Goal: Task Accomplishment & Management: Use online tool/utility

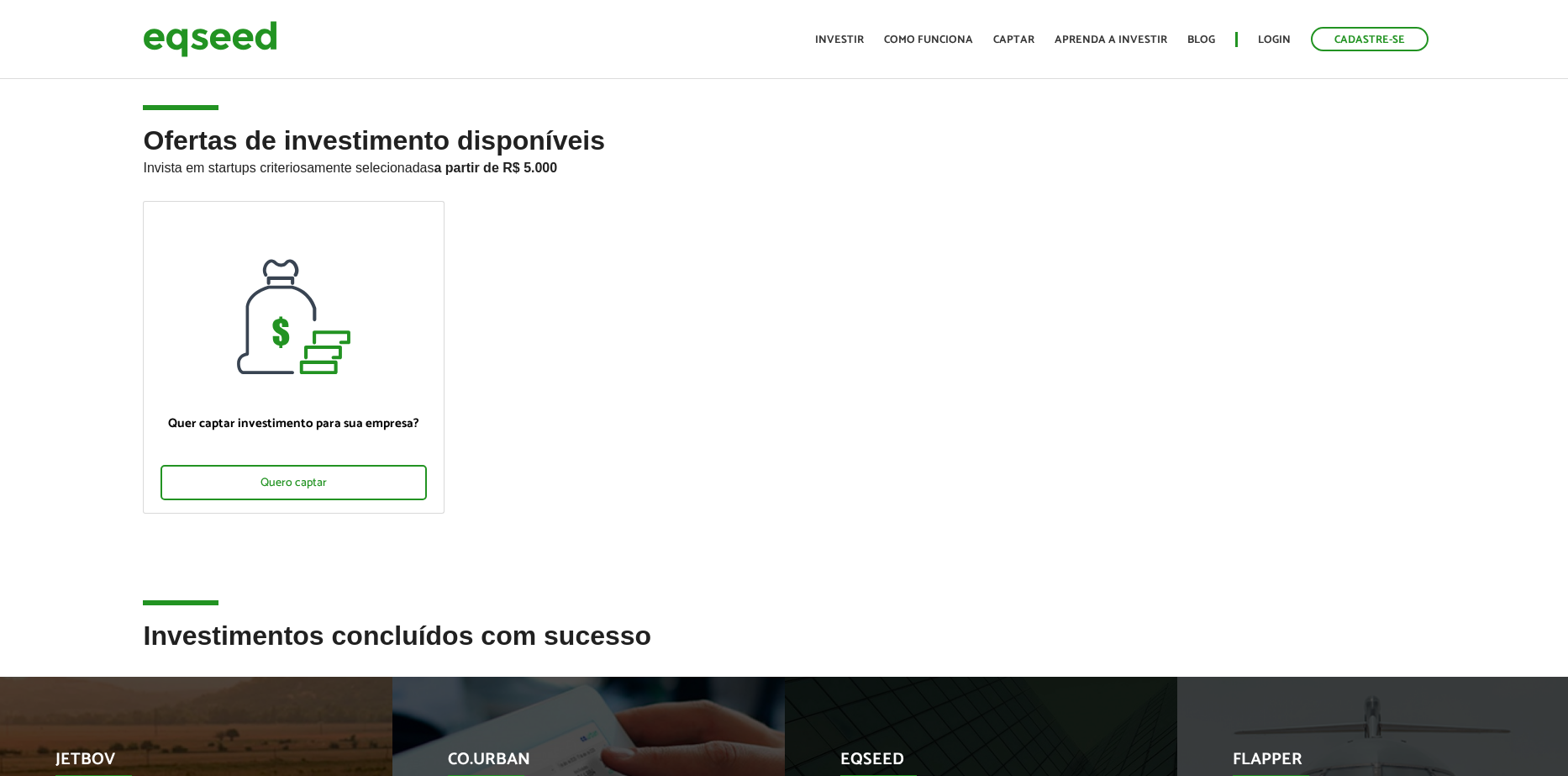
click at [1275, 44] on link "Login" at bounding box center [1274, 40] width 32 height 11
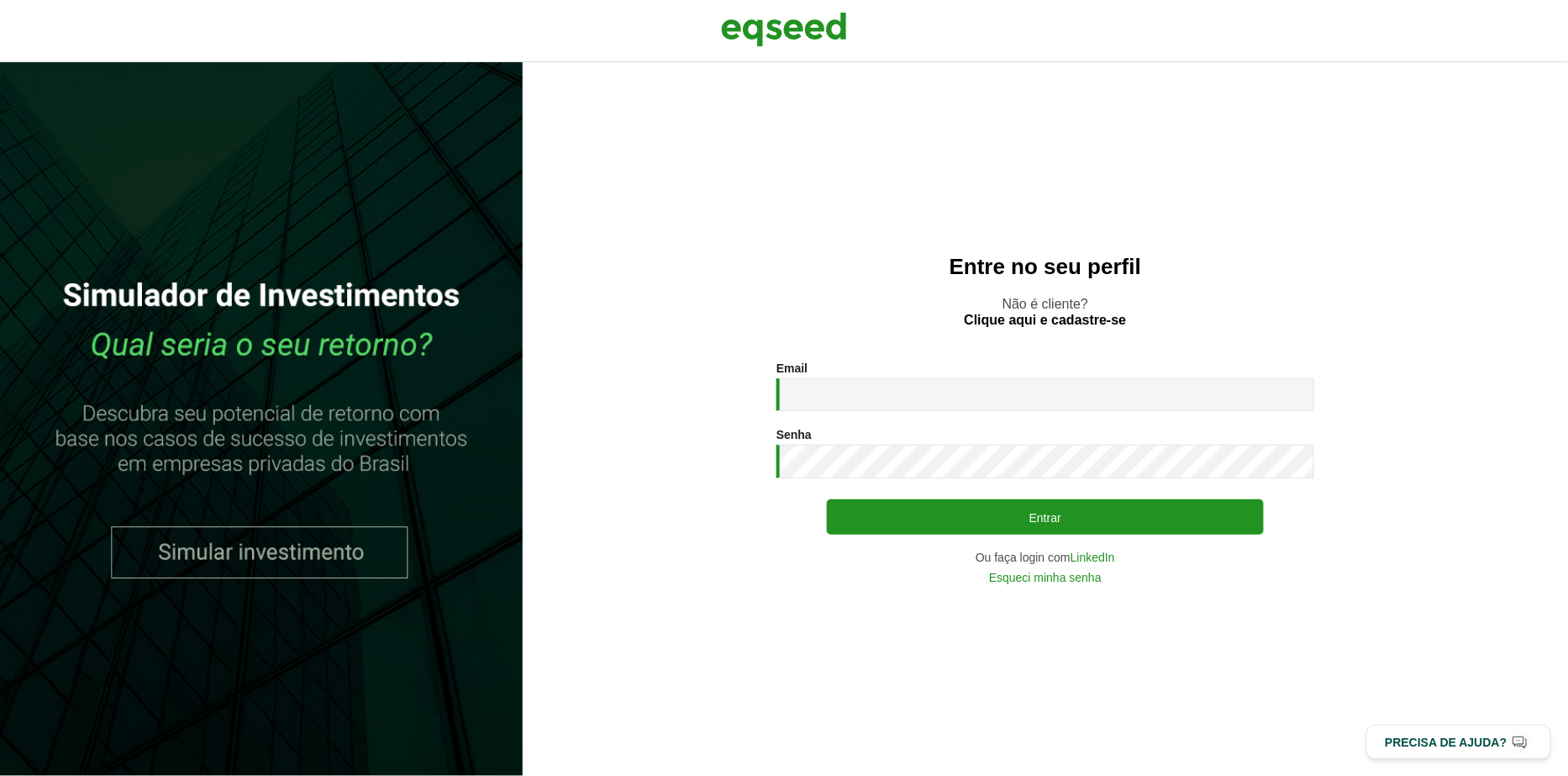
click at [868, 413] on div "Email * Digite seu endereço de e-mail. Senha * Digite a senha que será usada em…" at bounding box center [1046, 472] width 538 height 221
click at [847, 387] on input "Email *" at bounding box center [1046, 394] width 538 height 32
type input "**********"
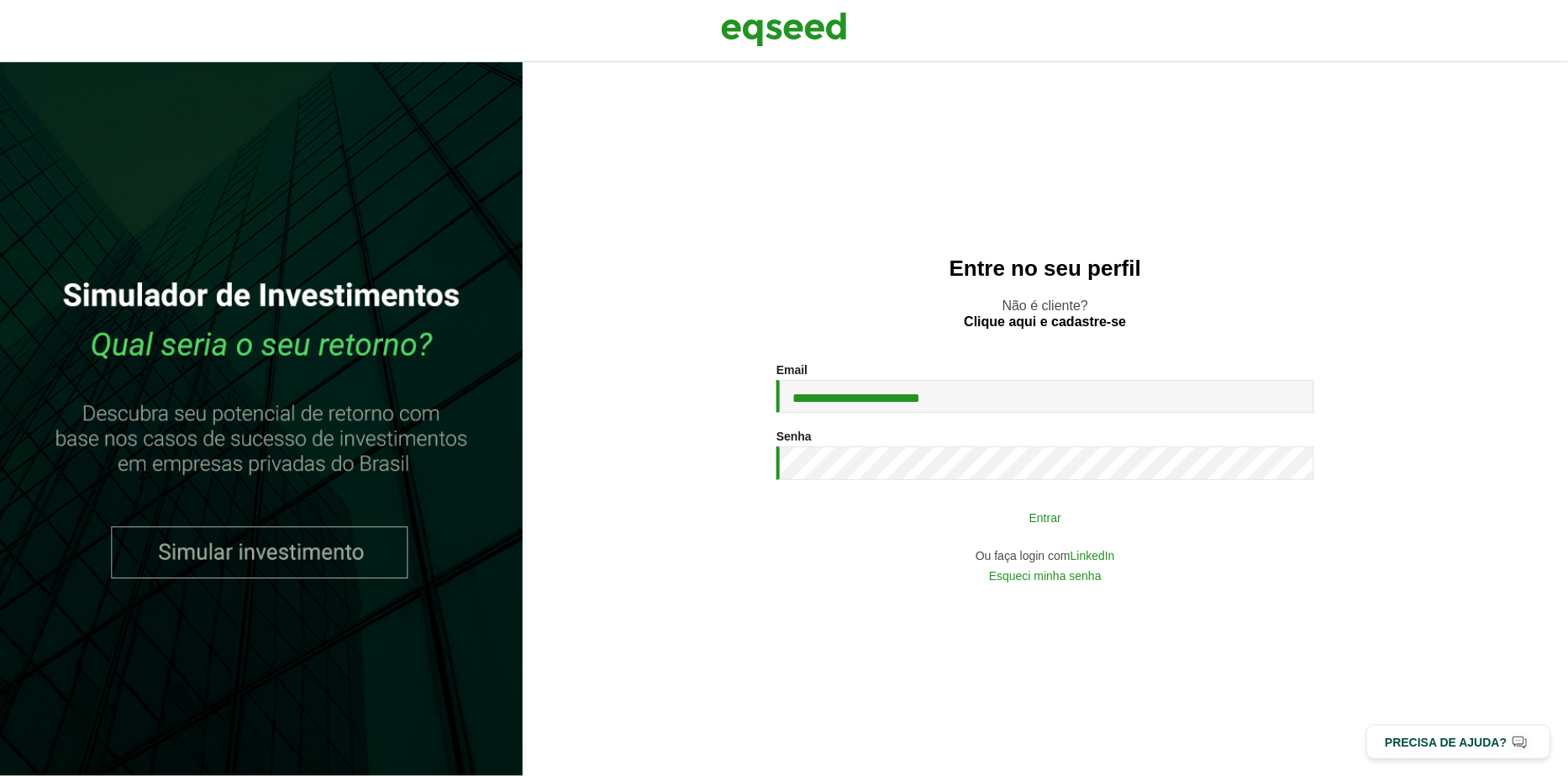
click at [852, 513] on button "Entrar" at bounding box center [1045, 517] width 437 height 32
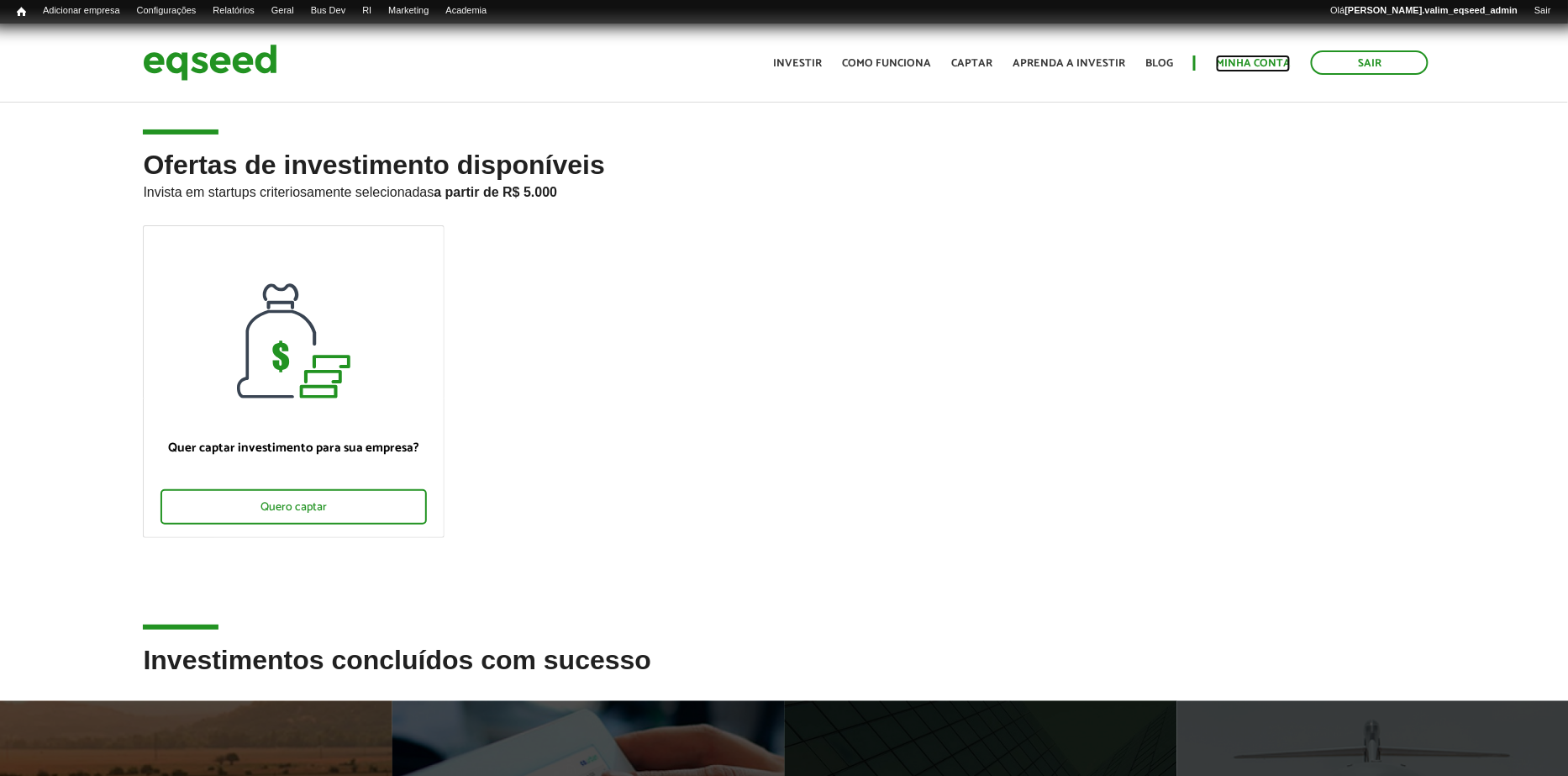
click at [1266, 59] on link "Minha conta" at bounding box center [1253, 63] width 75 height 11
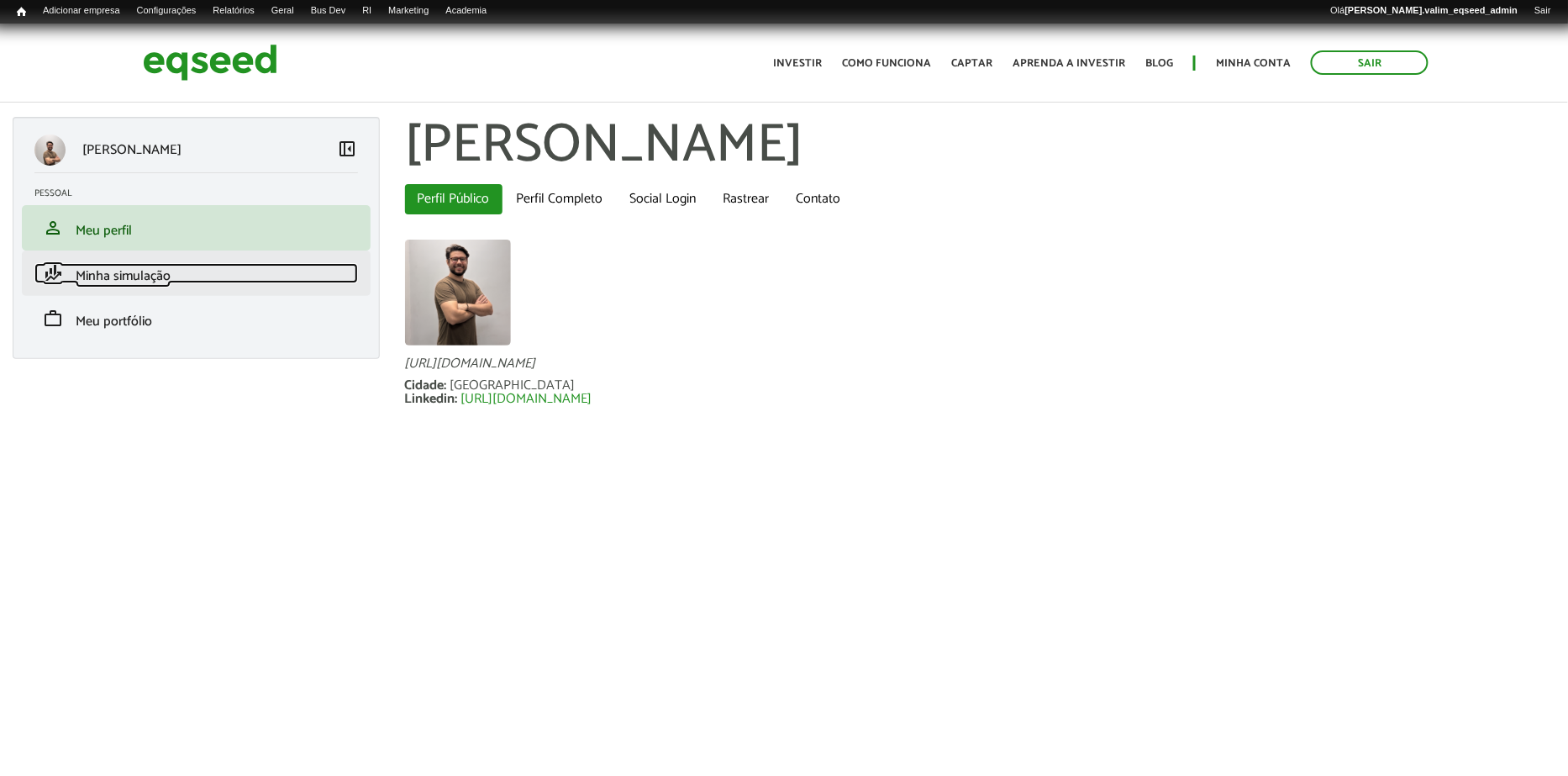
click at [131, 263] on link "finance_mode Minha simulação" at bounding box center [196, 273] width 324 height 20
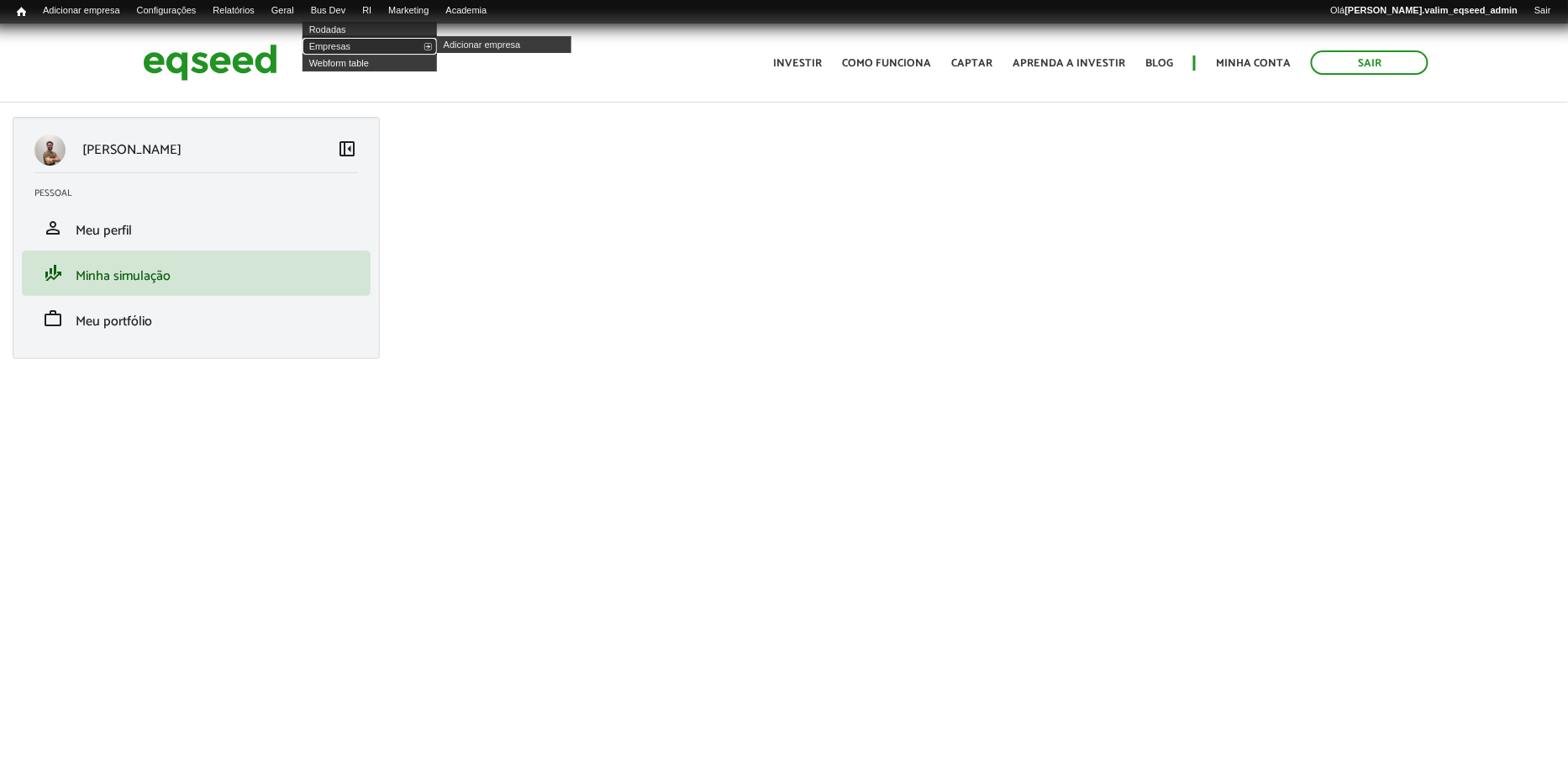
click at [344, 44] on link "Empresas" at bounding box center [369, 46] width 135 height 17
